Goal: Find specific page/section: Find specific page/section

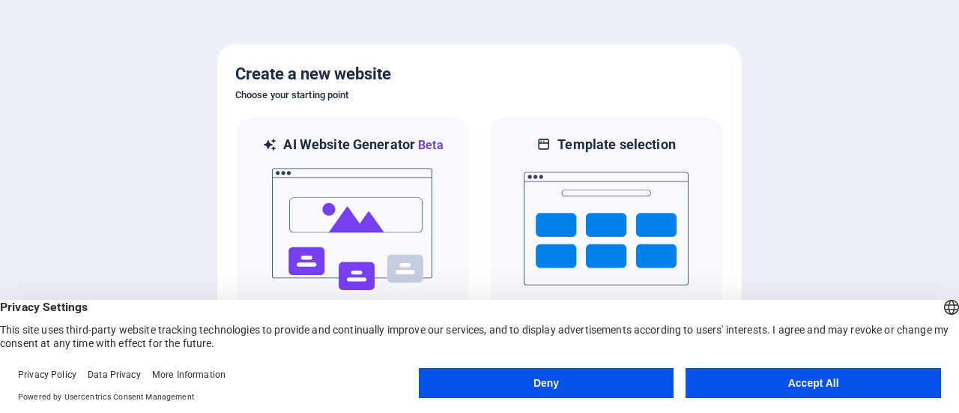
click at [803, 370] on button "Accept All" at bounding box center [812, 383] width 255 height 30
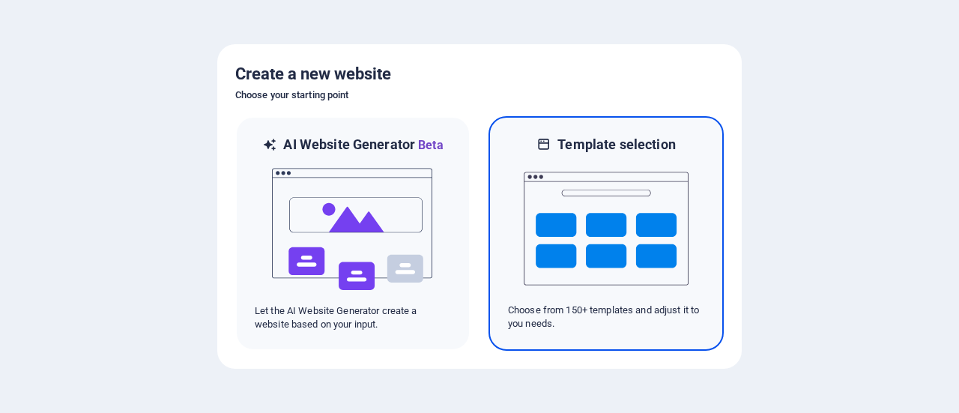
click at [538, 142] on icon at bounding box center [543, 145] width 15 height 18
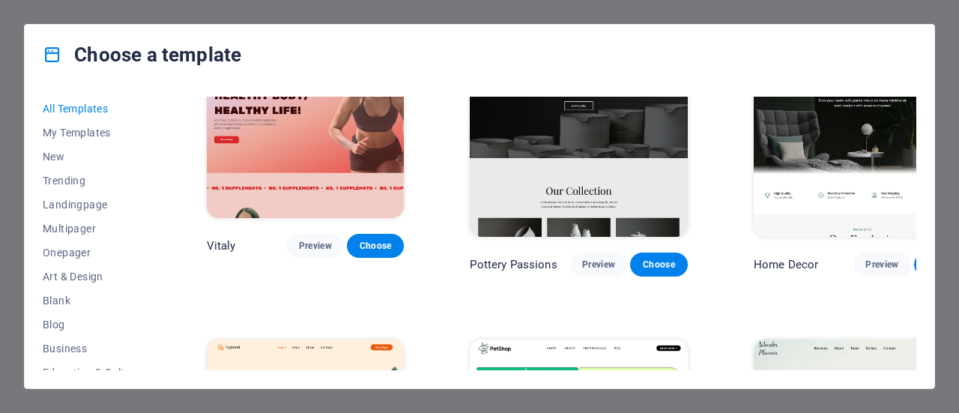
scroll to position [749, 0]
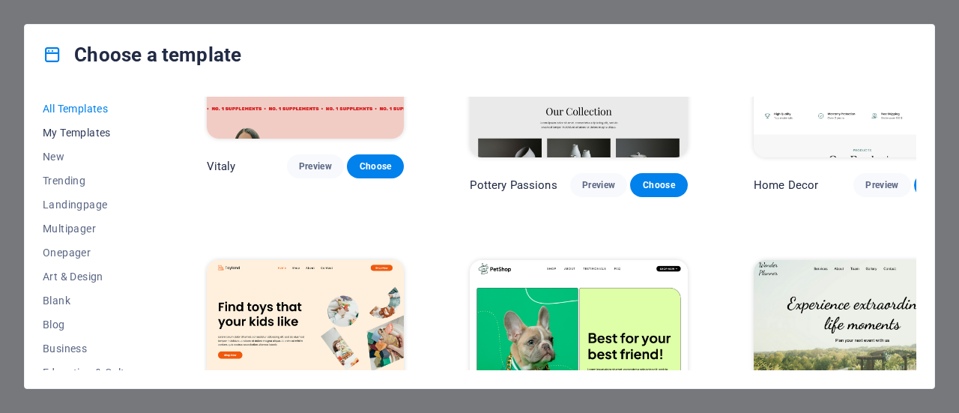
click at [100, 131] on span "My Templates" at bounding box center [92, 133] width 98 height 12
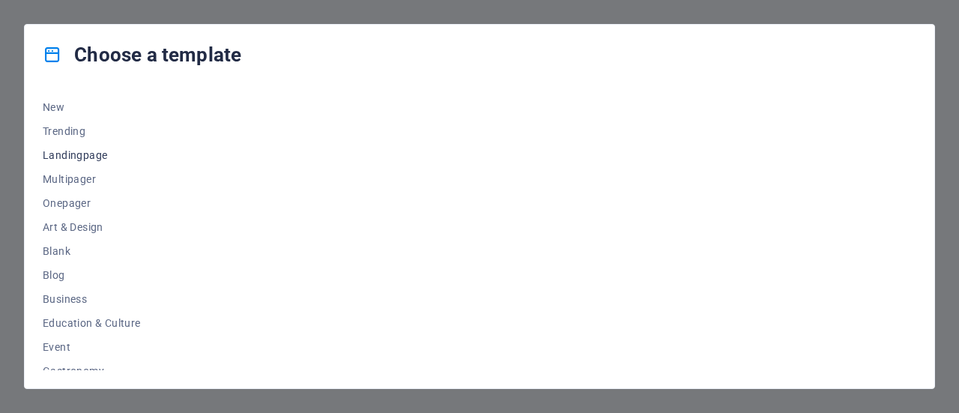
scroll to position [0, 0]
